Goal: Information Seeking & Learning: Learn about a topic

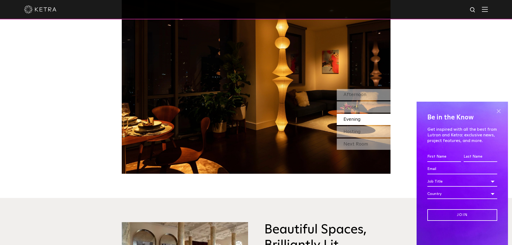
scroll to position [522, 0]
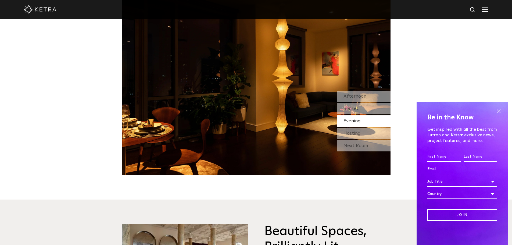
click at [498, 111] on span at bounding box center [499, 111] width 8 height 8
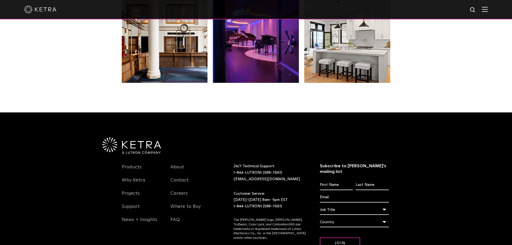
scroll to position [1094, 0]
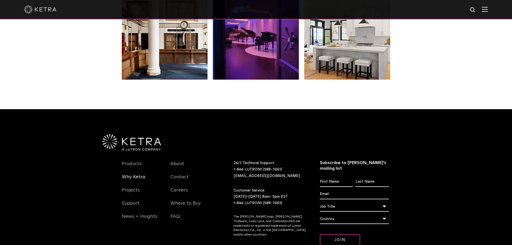
click at [137, 177] on link "Why Ketra" at bounding box center [134, 180] width 24 height 12
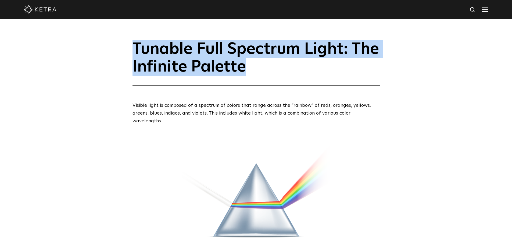
drag, startPoint x: 134, startPoint y: 51, endPoint x: 286, endPoint y: 75, distance: 153.0
click at [286, 75] on h1 "Tunable Full Spectrum Light: The Infinite Palette" at bounding box center [256, 62] width 247 height 45
copy h1 "Tunable Full Spectrum Light: The Infinite Palette"
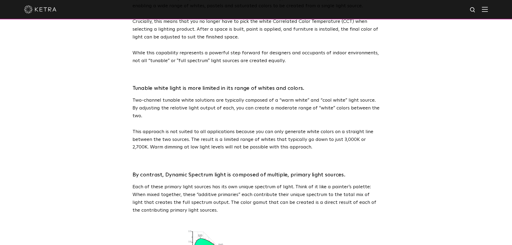
scroll to position [370, 0]
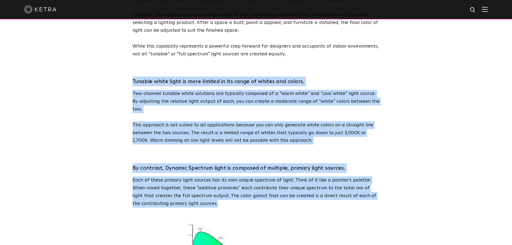
drag, startPoint x: 133, startPoint y: 76, endPoint x: 246, endPoint y: 188, distance: 159.4
click at [246, 188] on span "Tunable Full Spectrum Light: The Infinite Palette Visible light is composed of …" at bounding box center [256, 181] width 247 height 1049
copy span "Tunable white light is more limited in its range of whites and colors. Two-chan…"
click at [404, 191] on div "Tunable Full Spectrum Light: The Infinite Palette Visible light is composed of …" at bounding box center [256, 185] width 512 height 1111
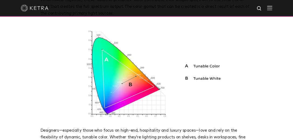
scroll to position [558, 0]
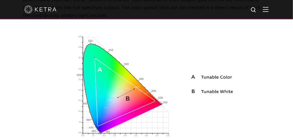
drag, startPoint x: 506, startPoint y: 0, endPoint x: 212, endPoint y: 97, distance: 309.4
click at [212, 96] on img at bounding box center [146, 85] width 247 height 110
click at [133, 70] on img at bounding box center [146, 85] width 247 height 110
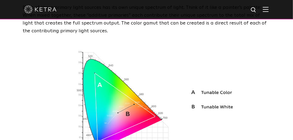
scroll to position [542, 0]
click at [194, 109] on img at bounding box center [146, 100] width 247 height 110
click at [178, 74] on img at bounding box center [146, 100] width 247 height 110
click at [204, 76] on img at bounding box center [146, 100] width 247 height 110
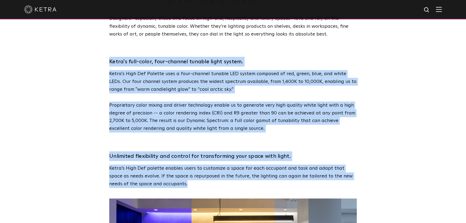
scroll to position [721, 0]
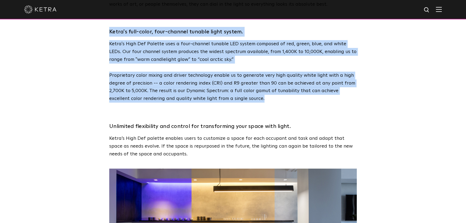
drag, startPoint x: 108, startPoint y: 99, endPoint x: 244, endPoint y: 81, distance: 137.5
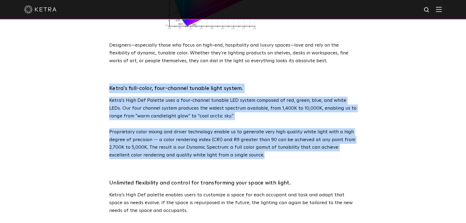
scroll to position [648, 0]
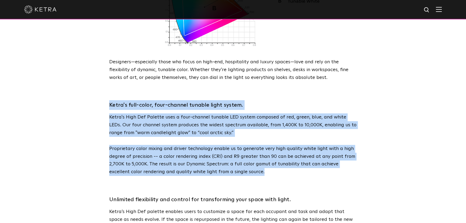
copy div "Ketra's full-color, four-channel tunable light system. Ketra's High Def Palette…"
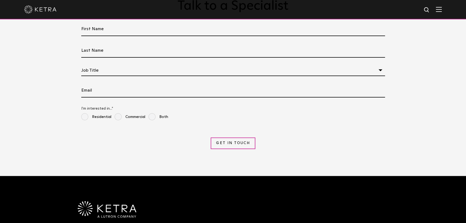
scroll to position [1064, 0]
